Goal: Transaction & Acquisition: Purchase product/service

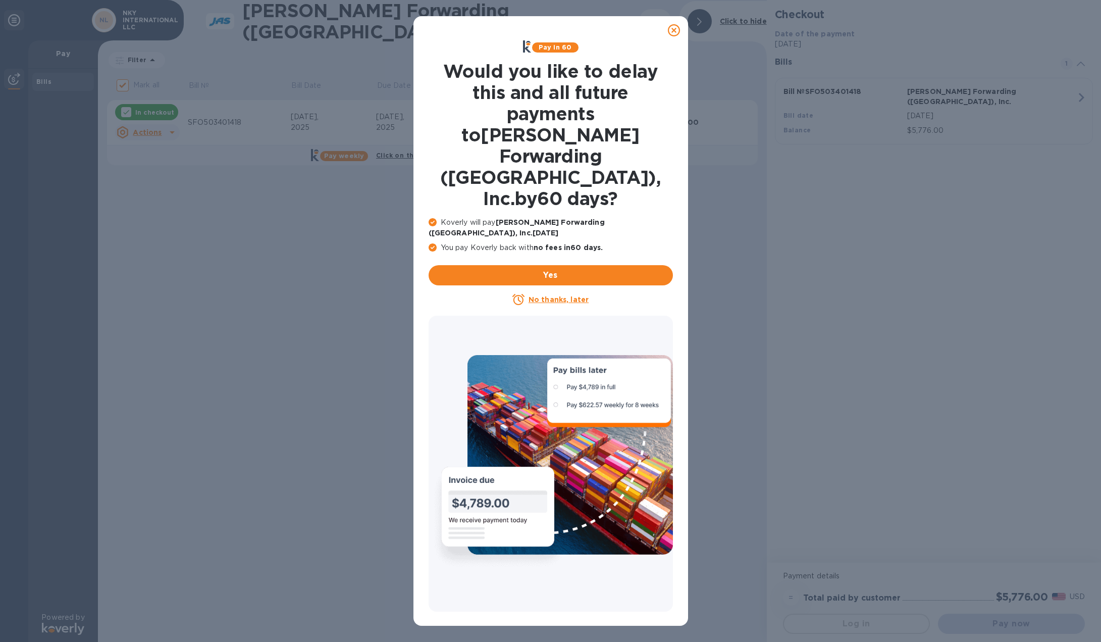
checkbox input "false"
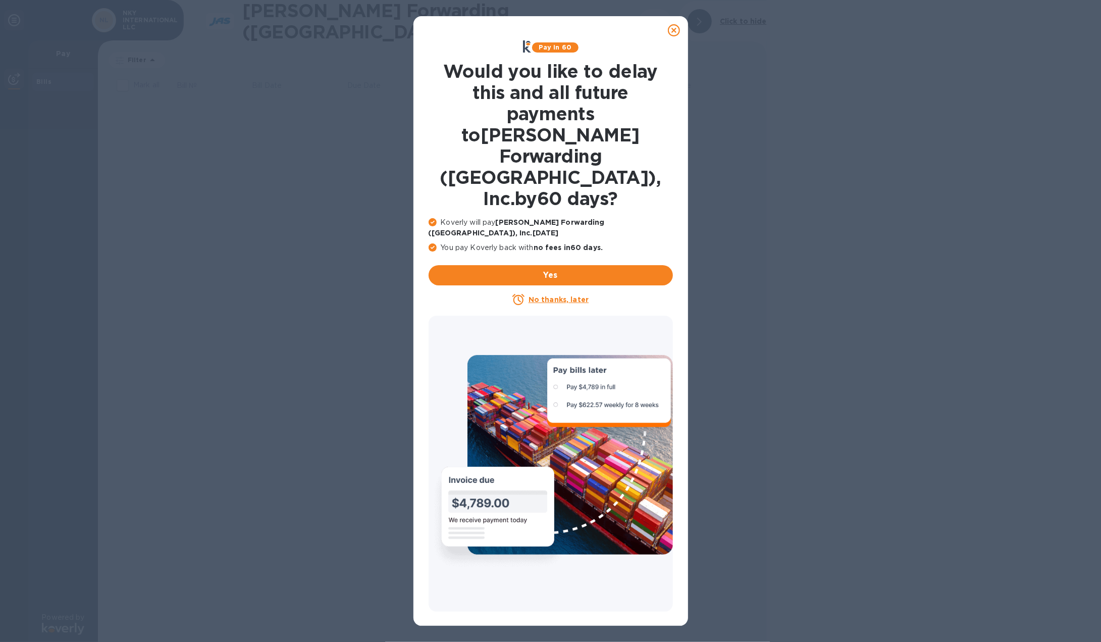
click at [675, 35] on icon at bounding box center [674, 30] width 12 height 12
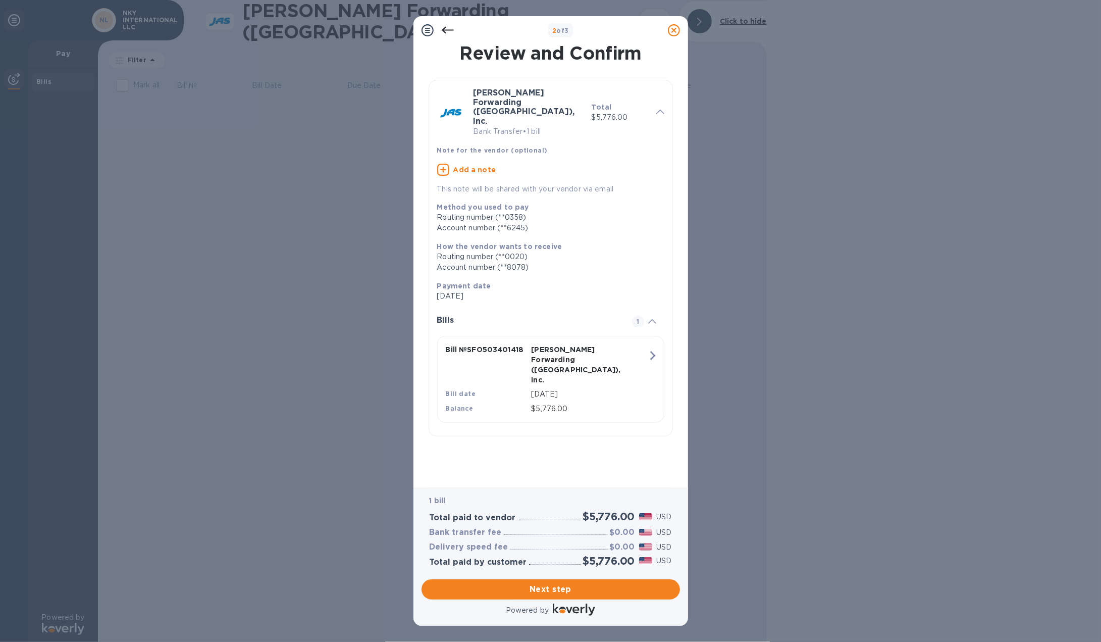
click at [652, 316] on span at bounding box center [652, 321] width 8 height 10
click at [652, 319] on icon at bounding box center [652, 321] width 8 height 5
click at [581, 593] on span "Next step" at bounding box center [551, 589] width 242 height 12
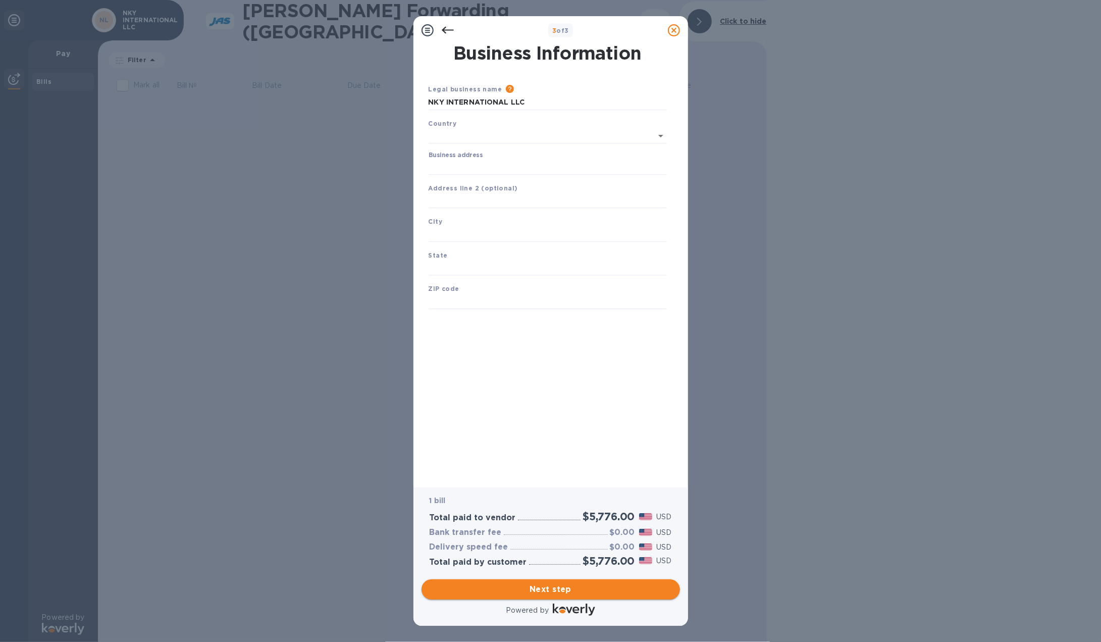
type input "[GEOGRAPHIC_DATA]"
click at [508, 166] on input "Business address" at bounding box center [548, 164] width 238 height 15
type input "[STREET_ADDRESS]"
click at [465, 234] on input "text" at bounding box center [548, 232] width 238 height 15
click at [465, 234] on input "DiscoveryBay" at bounding box center [548, 232] width 238 height 15
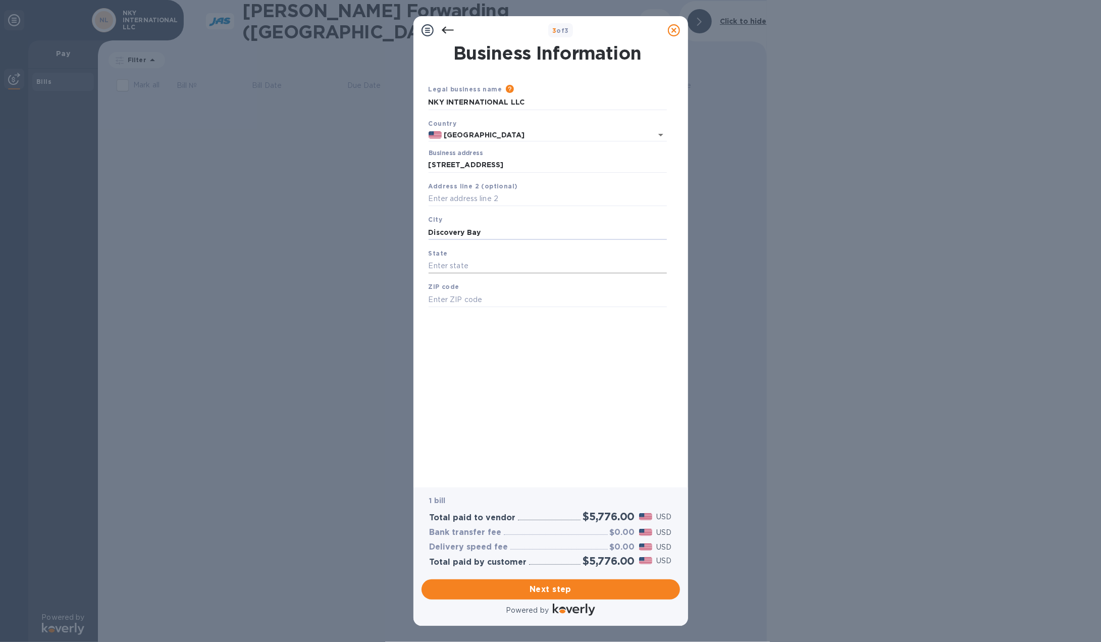
type input "Discovery Bay"
click at [452, 267] on input "text" at bounding box center [548, 265] width 238 height 15
type input "CA"
click at [460, 297] on input "text" at bounding box center [548, 299] width 238 height 15
type input "94505"
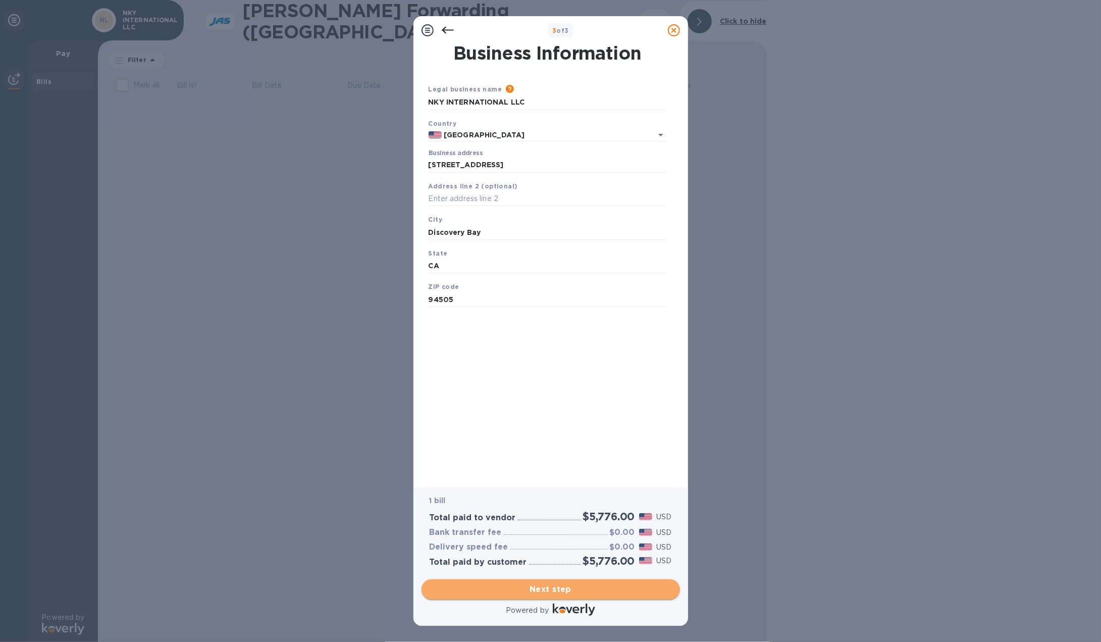
click at [546, 587] on span "Next step" at bounding box center [551, 589] width 242 height 12
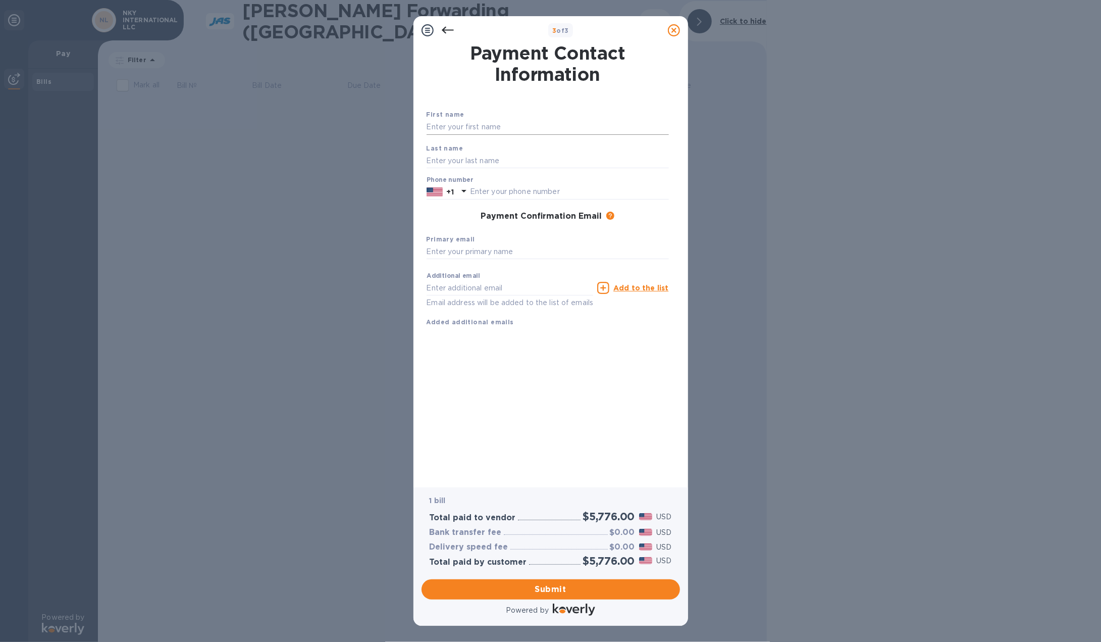
click at [492, 133] on input "text" at bounding box center [548, 127] width 242 height 15
type input "NKY INTERNATIONAL"
click at [499, 163] on input "text" at bounding box center [548, 160] width 242 height 15
type input "LLC"
click at [499, 189] on input "text" at bounding box center [569, 191] width 199 height 15
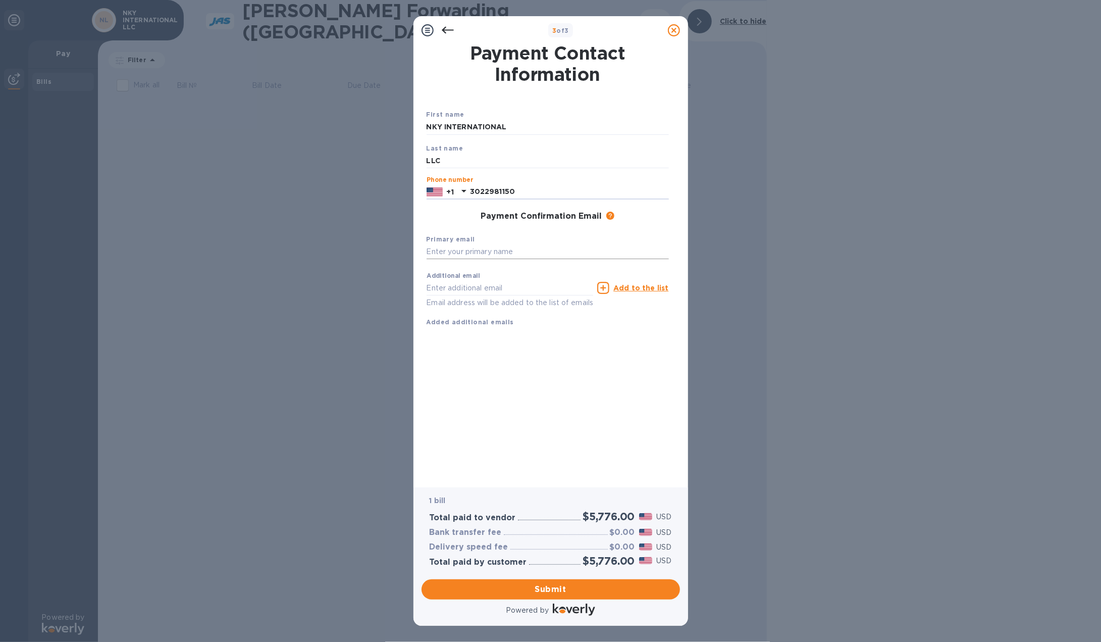
type input "3022981150"
click at [515, 254] on input "text" at bounding box center [548, 251] width 242 height 15
drag, startPoint x: 511, startPoint y: 250, endPoint x: 393, endPoint y: 249, distance: 118.1
click at [393, 249] on div "3 of 3 Payment Contact Information First name NKY INTERNATIONAL Last name LLC P…" at bounding box center [550, 321] width 1101 height 642
type input "[EMAIL_ADDRESS][DOMAIN_NAME]"
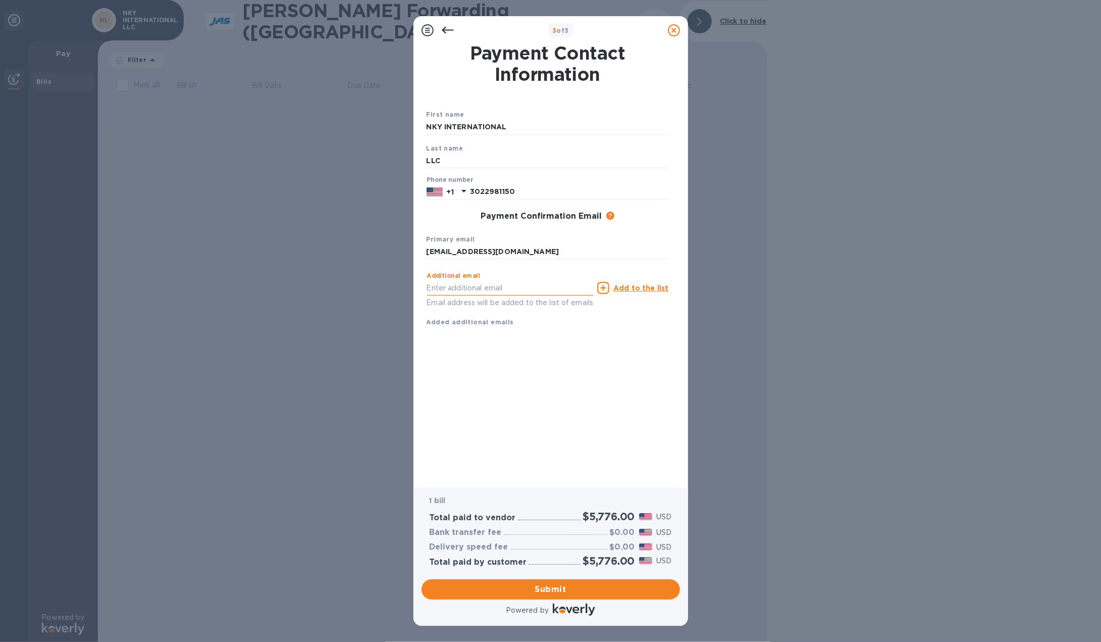
click at [451, 289] on input "text" at bounding box center [510, 287] width 167 height 15
paste input "[EMAIL_ADDRESS][DOMAIN_NAME]"
type input "[EMAIL_ADDRESS][DOMAIN_NAME]"
click at [539, 414] on div "Payment Contact Information First name NKY INTERNATIONAL Last name LLC Phone nu…" at bounding box center [551, 258] width 248 height 429
click at [565, 589] on span "Submit" at bounding box center [551, 589] width 242 height 12
